Goal: Navigation & Orientation: Find specific page/section

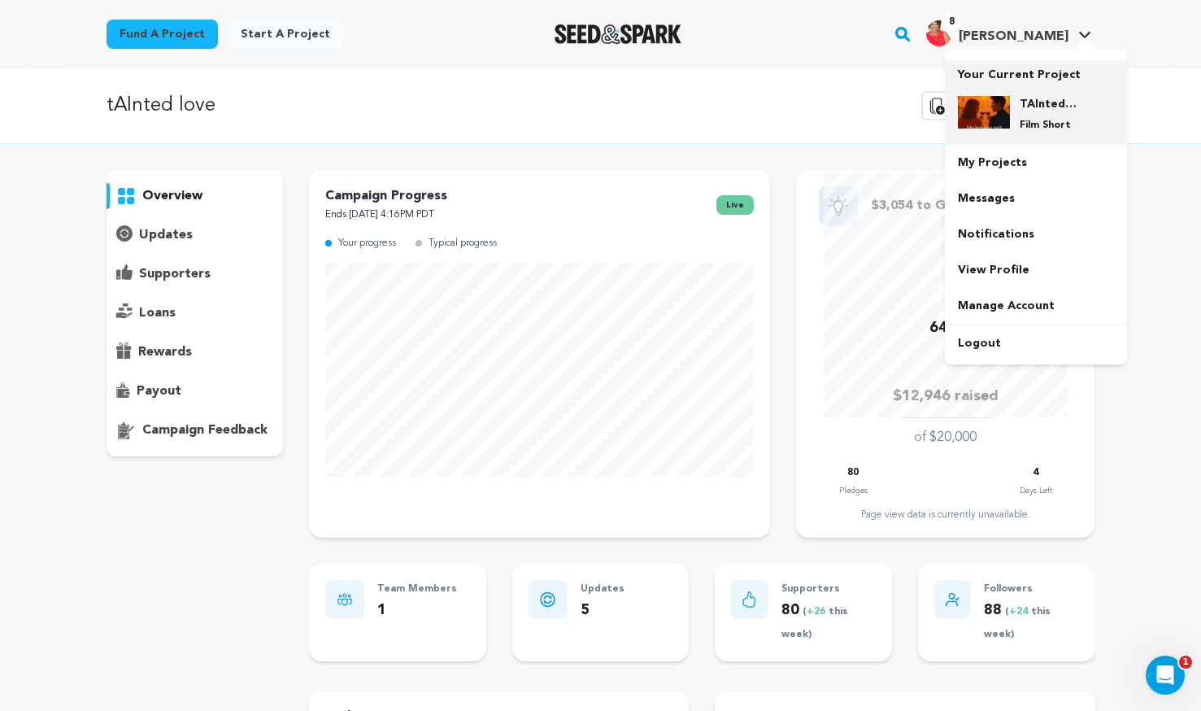
click at [1024, 114] on div "TAInted love Film Short" at bounding box center [1049, 114] width 78 height 36
click at [1030, 36] on span "[PERSON_NAME]" at bounding box center [1014, 36] width 110 height 13
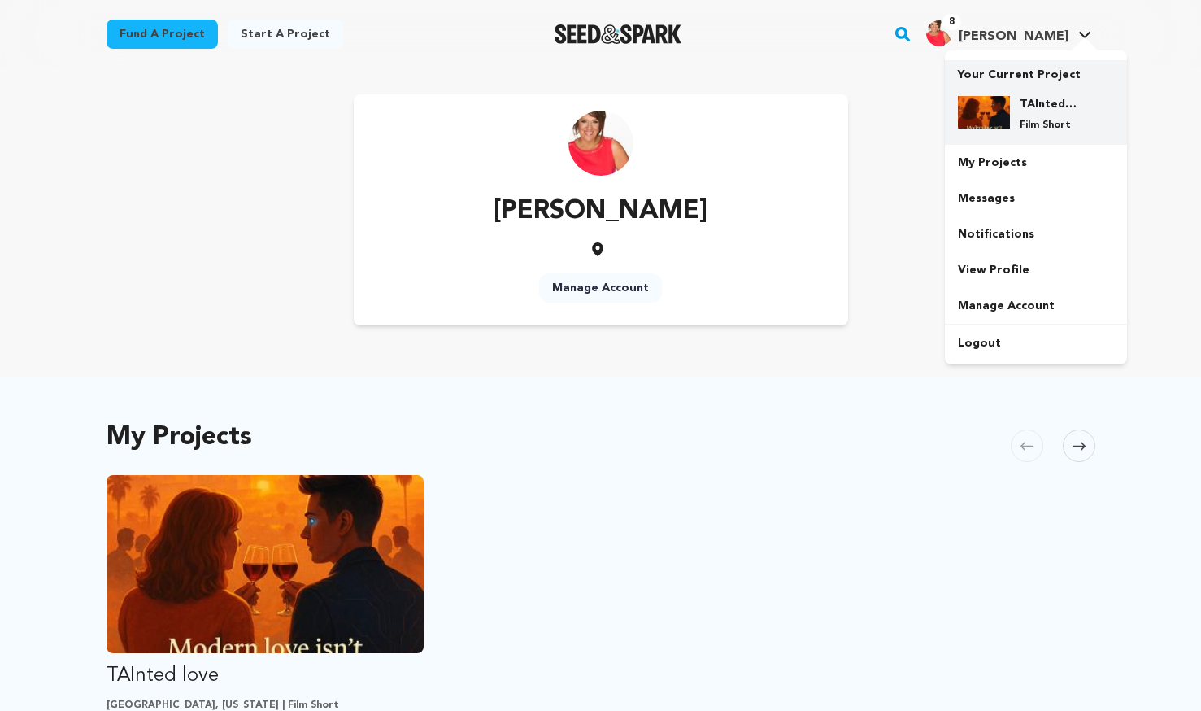
click at [1034, 104] on h4 "TAInted love" at bounding box center [1049, 104] width 59 height 16
